Goal: Task Accomplishment & Management: Use online tool/utility

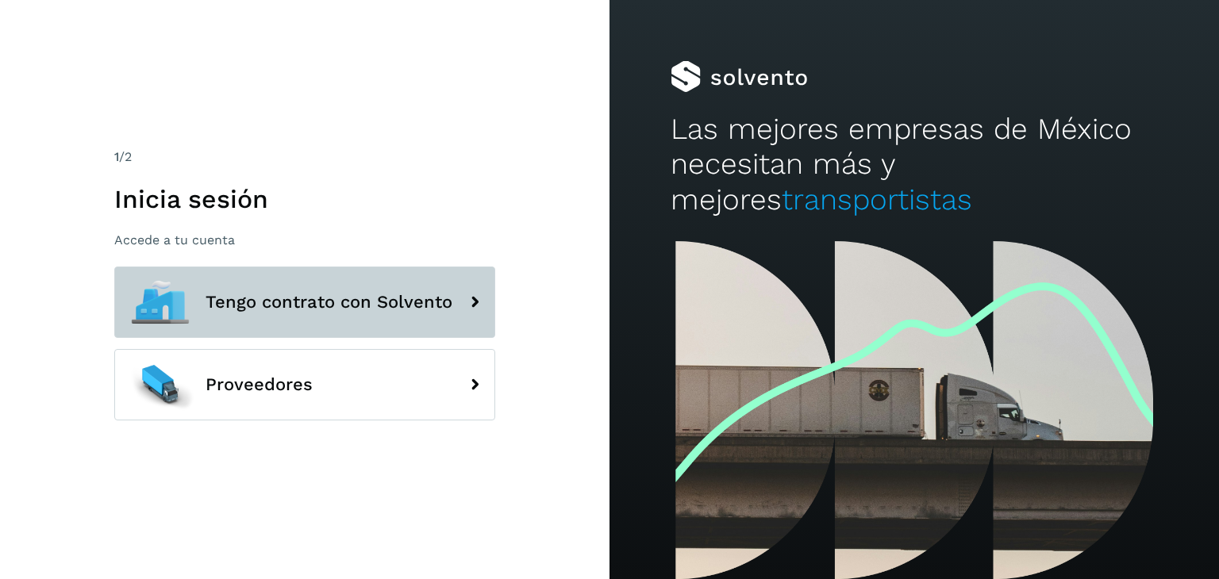
click at [473, 298] on icon at bounding box center [475, 302] width 32 height 32
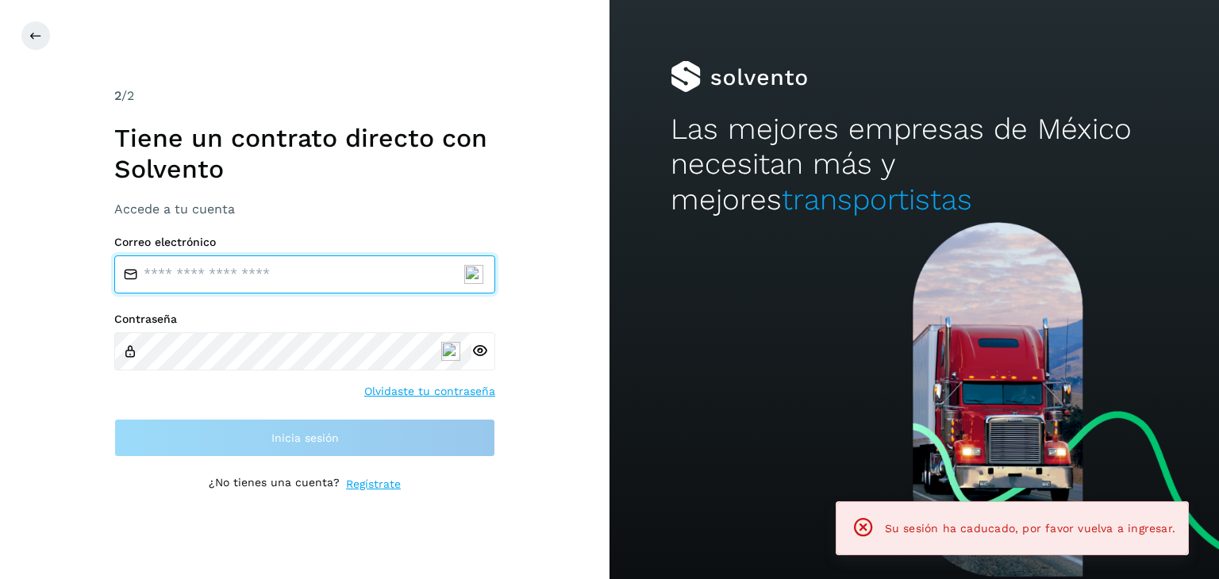
type input "**********"
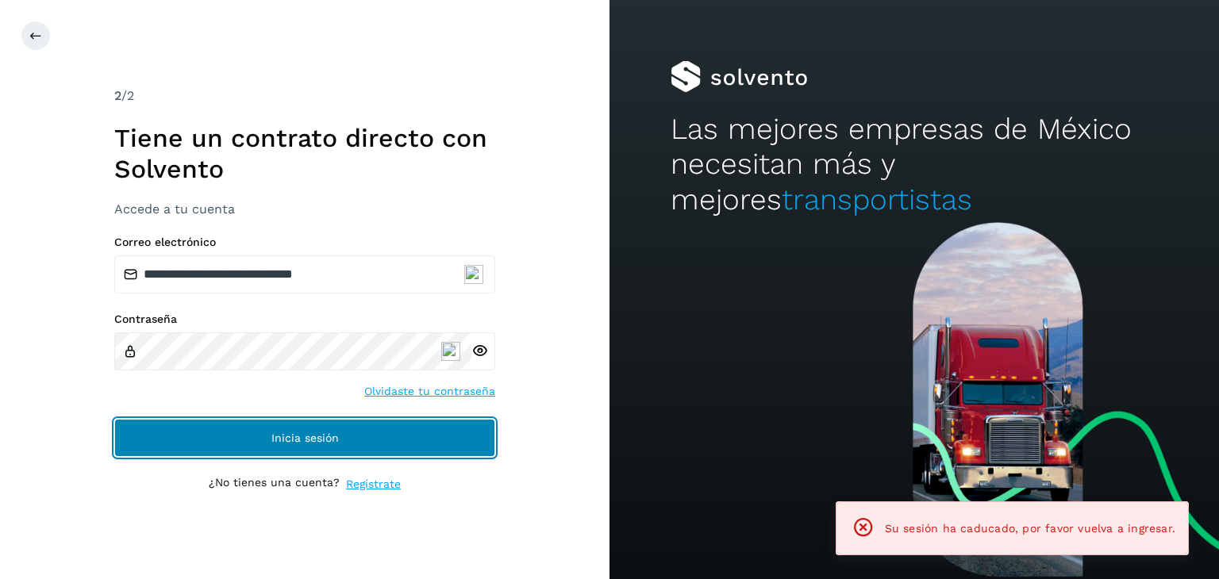
click at [381, 430] on button "Inicia sesión" at bounding box center [304, 438] width 381 height 38
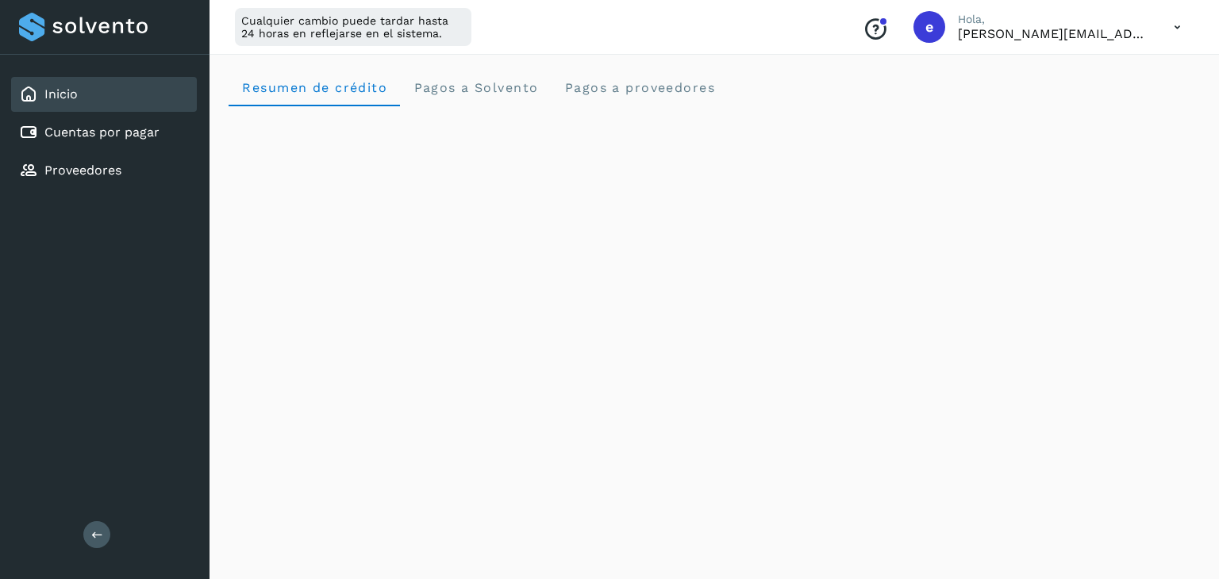
click at [87, 102] on div "Inicio" at bounding box center [104, 94] width 186 height 35
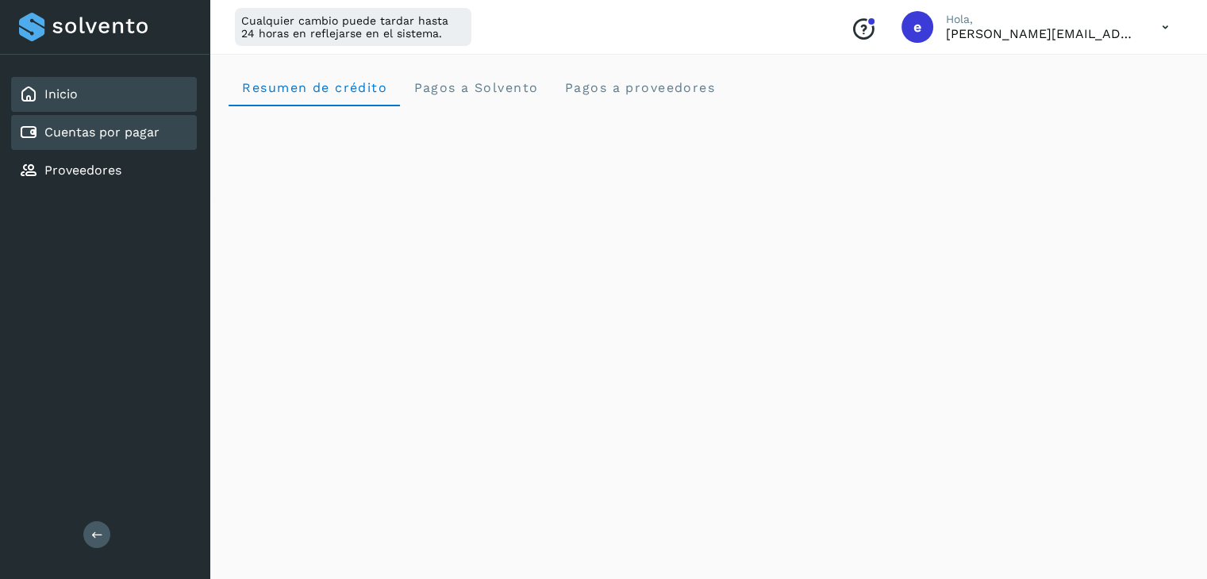
click at [69, 133] on link "Cuentas por pagar" at bounding box center [101, 132] width 115 height 15
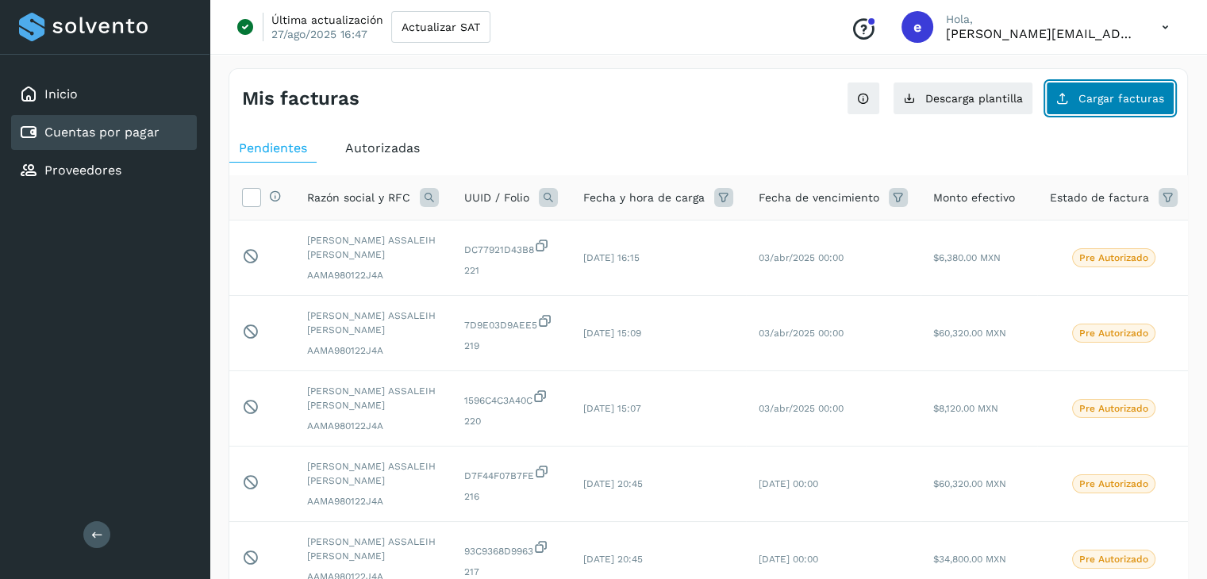
click at [1111, 103] on span "Cargar facturas" at bounding box center [1121, 98] width 86 height 11
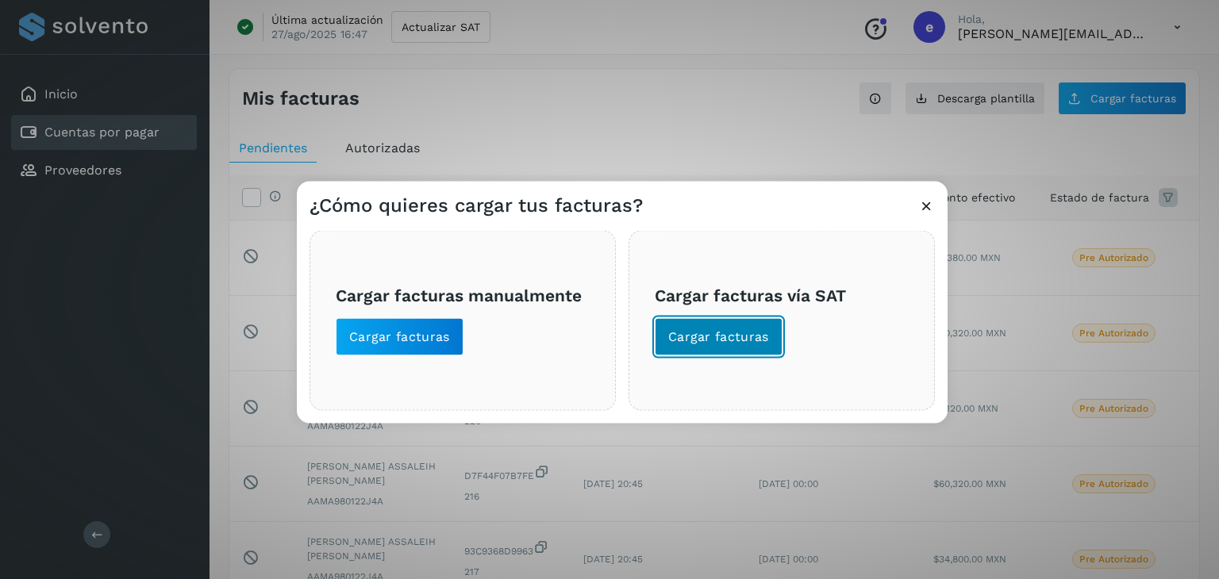
click at [748, 344] on span "Cargar facturas" at bounding box center [718, 336] width 101 height 17
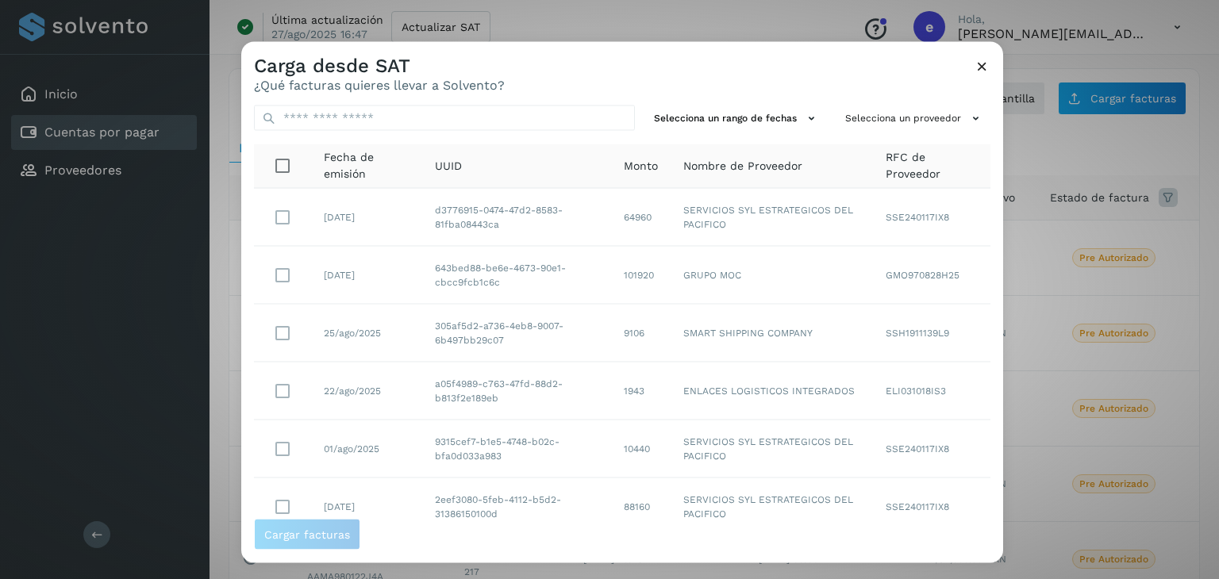
click at [983, 67] on icon at bounding box center [982, 66] width 17 height 17
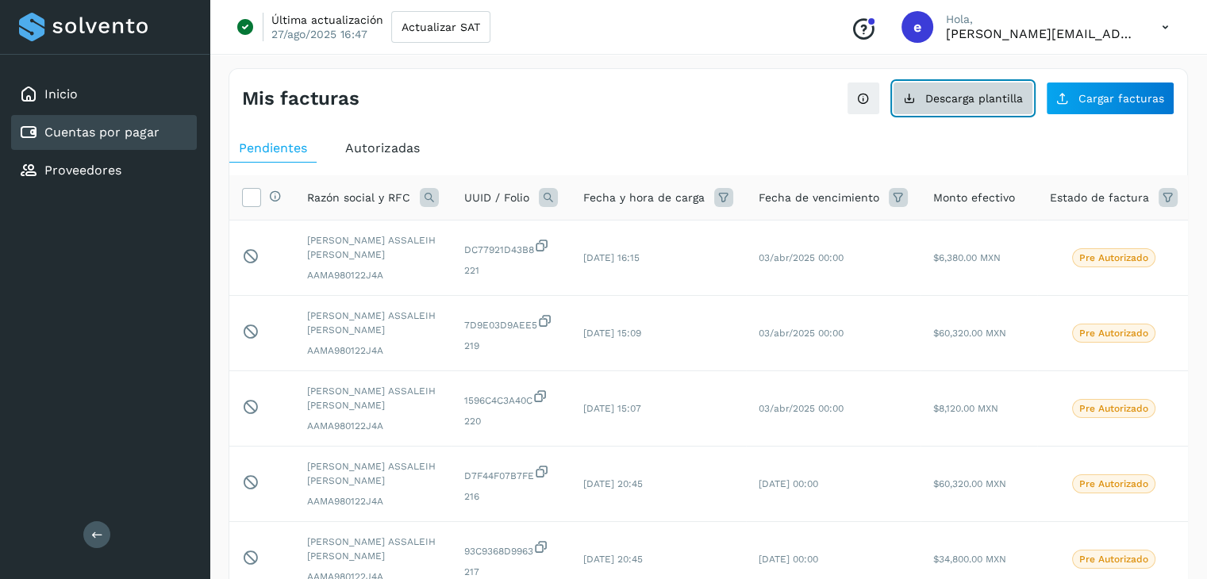
click at [985, 102] on span "Descarga plantilla" at bounding box center [974, 98] width 98 height 11
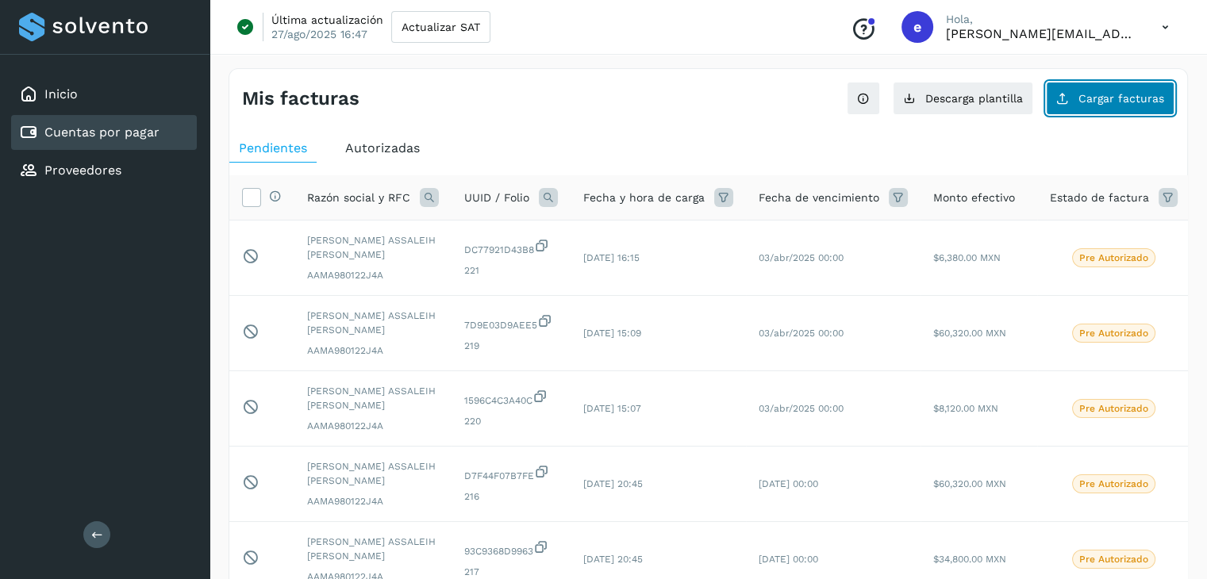
click at [1101, 101] on span "Cargar facturas" at bounding box center [1121, 98] width 86 height 11
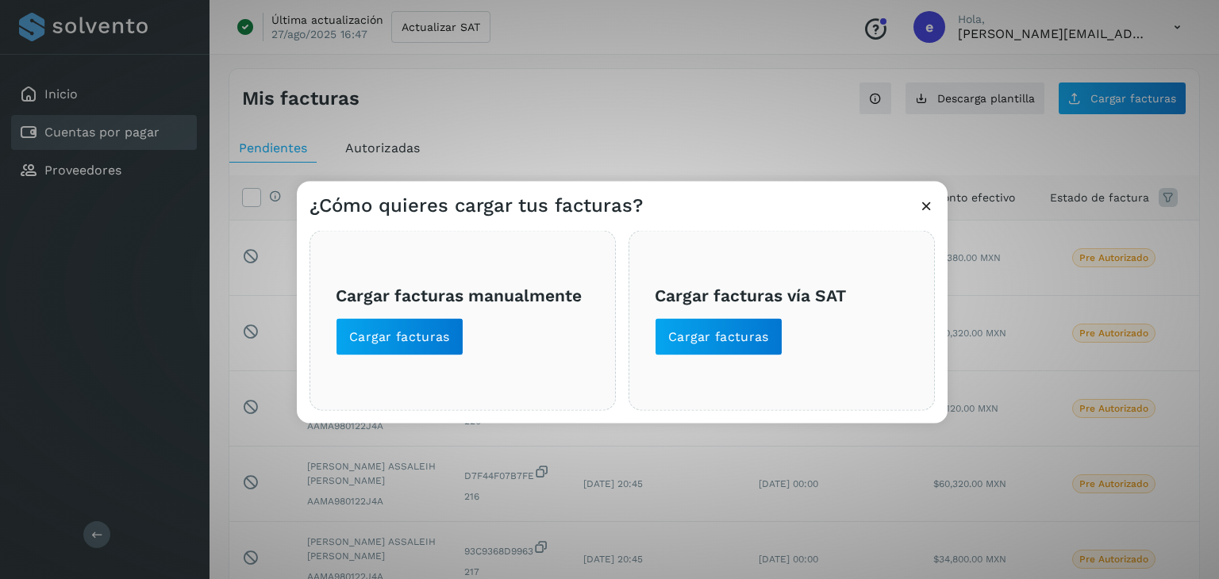
click at [925, 205] on icon at bounding box center [926, 206] width 17 height 17
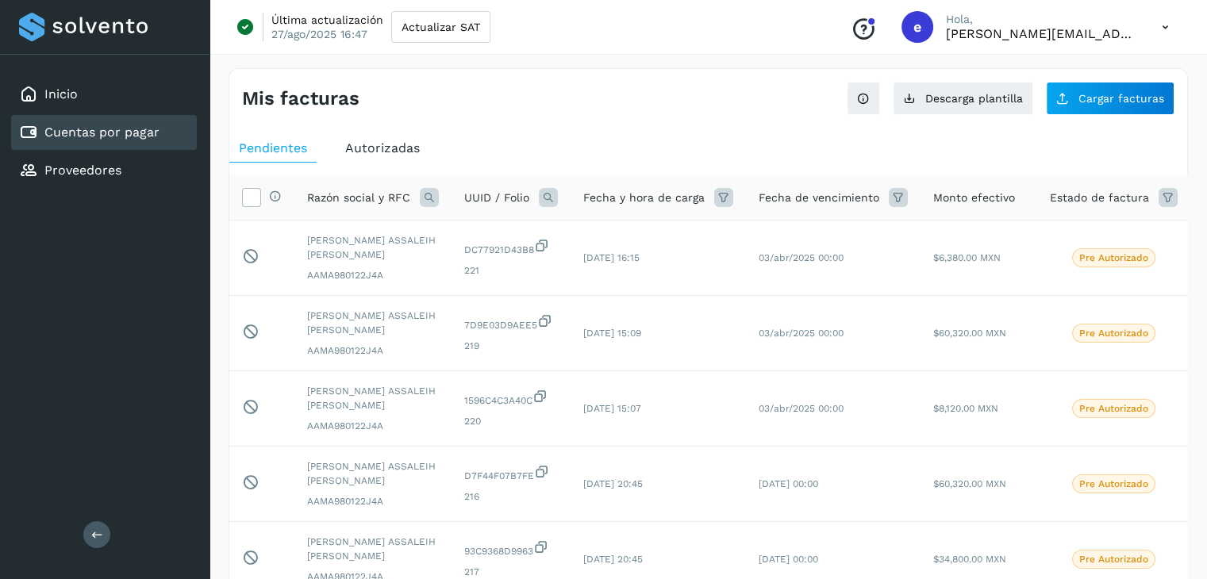
click at [600, 113] on div "Mis facturas Ver instrucciones para cargar Facturas Descarga plantilla Cargar f…" at bounding box center [708, 92] width 958 height 46
click at [1111, 100] on span "Cargar facturas" at bounding box center [1121, 98] width 86 height 11
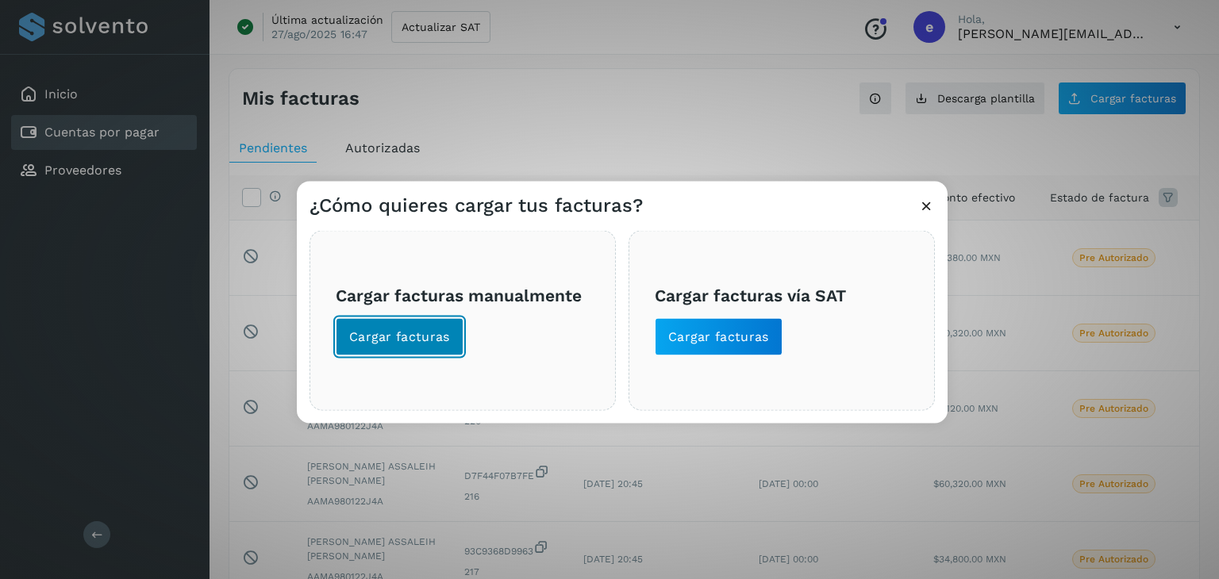
click at [445, 336] on span "Cargar facturas" at bounding box center [399, 336] width 101 height 17
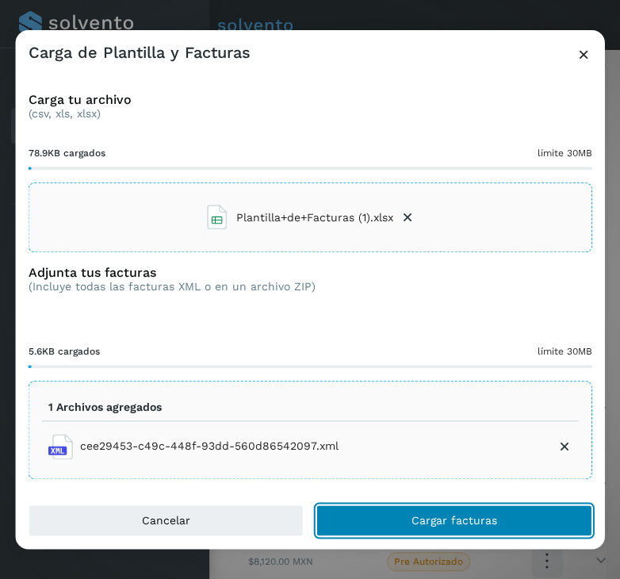
click at [425, 515] on span "Cargar facturas" at bounding box center [455, 520] width 86 height 11
